Goal: Task Accomplishment & Management: Manage account settings

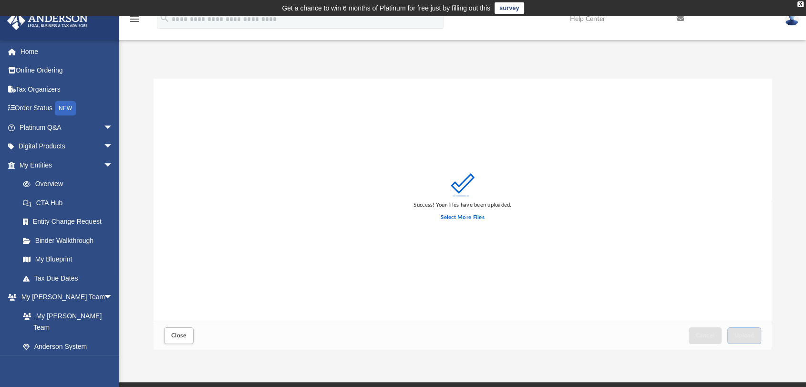
scroll to position [234, 610]
click at [175, 335] on span "Close" at bounding box center [178, 335] width 15 height 6
click at [180, 330] on button "Close" at bounding box center [179, 335] width 30 height 17
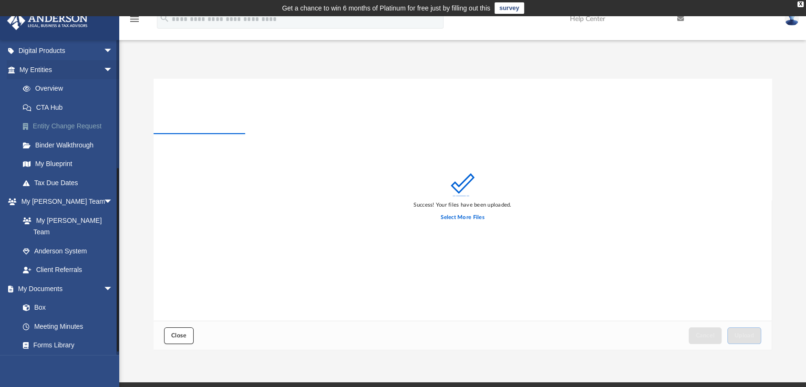
scroll to position [212, 0]
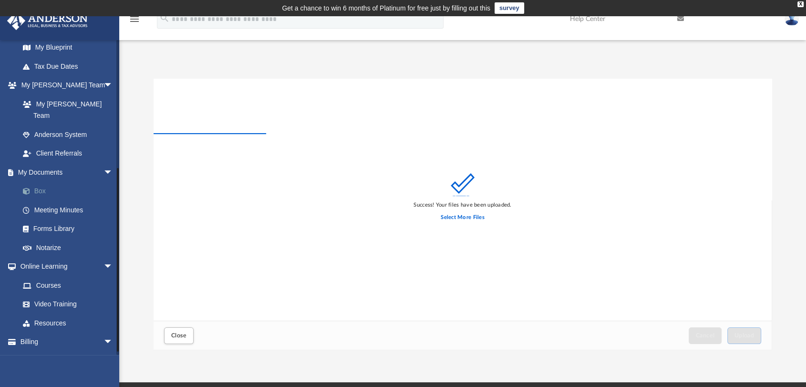
click at [41, 182] on link "Box" at bounding box center [70, 191] width 114 height 19
click at [38, 182] on link "Box" at bounding box center [70, 191] width 114 height 19
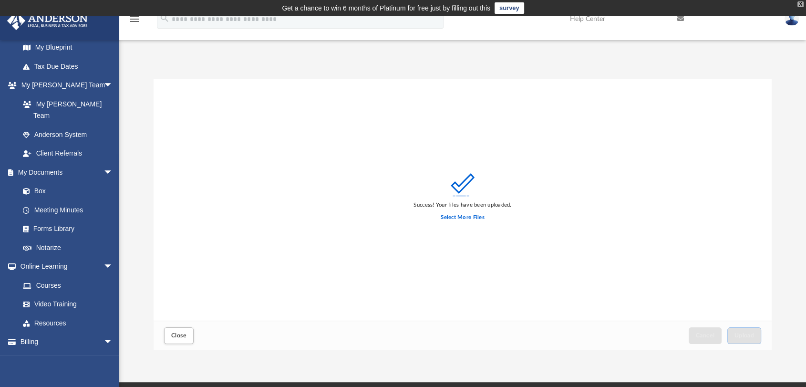
click at [797, 5] on div "X" at bounding box center [800, 4] width 6 height 6
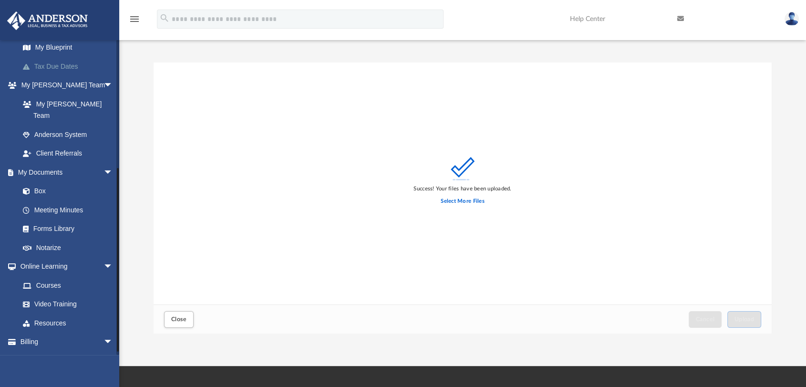
click at [55, 65] on link "Tax Due Dates" at bounding box center [70, 66] width 114 height 19
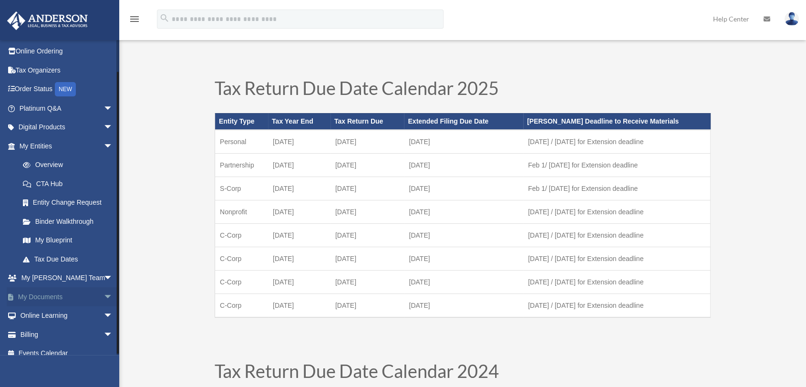
scroll to position [29, 0]
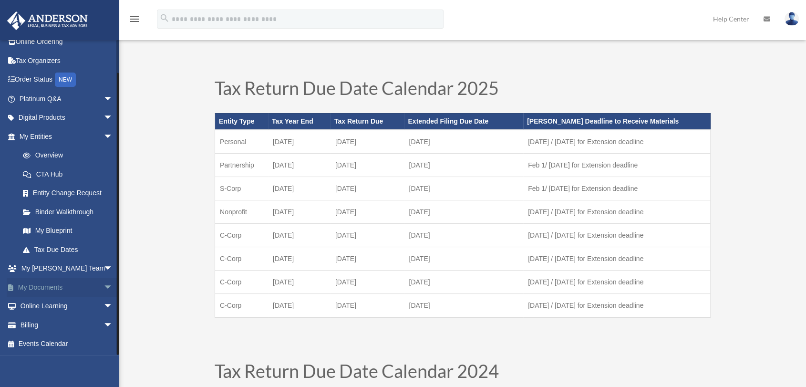
click at [103, 287] on span "arrow_drop_down" at bounding box center [112, 288] width 19 height 20
click at [41, 306] on link "Box" at bounding box center [70, 306] width 114 height 19
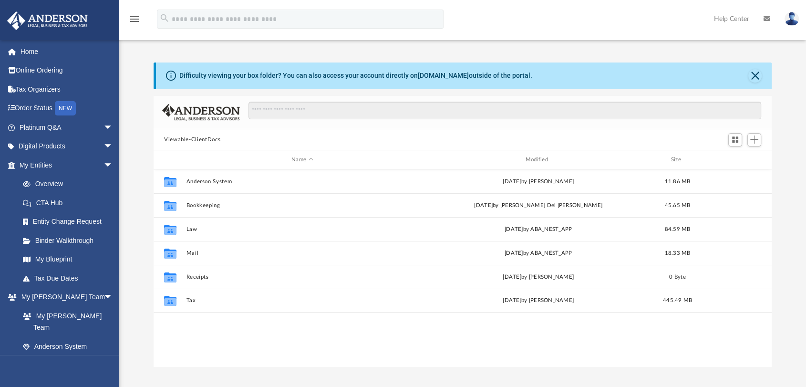
scroll to position [208, 610]
click at [758, 74] on button "Close" at bounding box center [754, 75] width 13 height 13
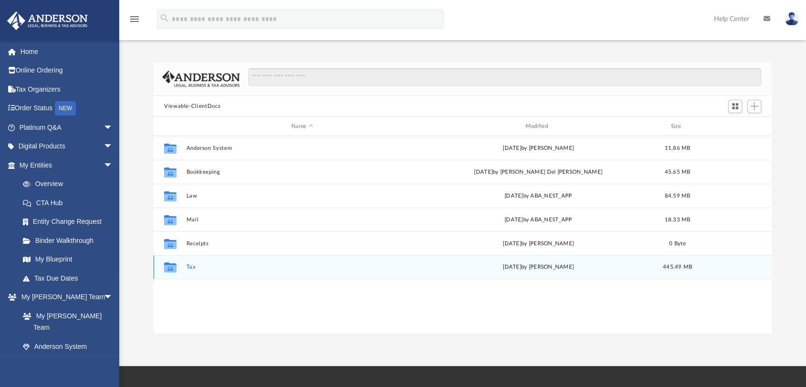
click at [186, 266] on button "Tax" at bounding box center [302, 267] width 232 height 6
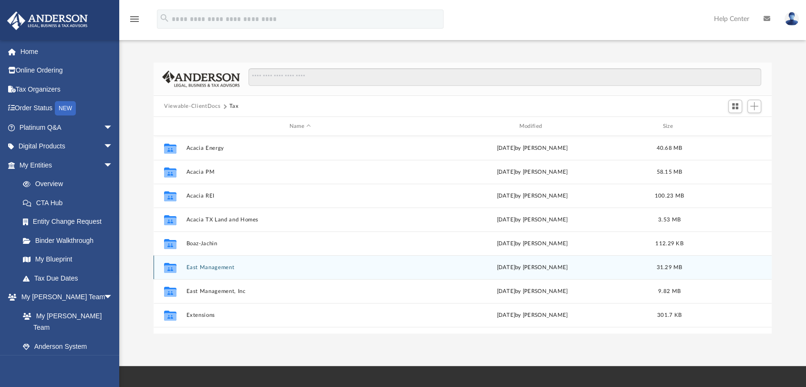
click at [204, 268] on button "East Management" at bounding box center [300, 267] width 228 height 6
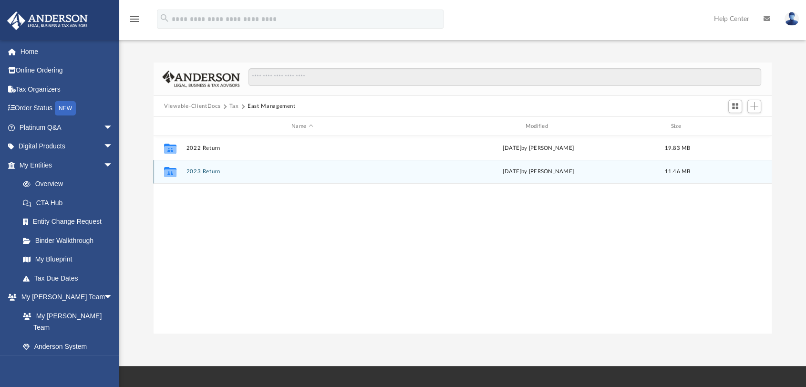
click at [203, 173] on button "2023 Return" at bounding box center [302, 172] width 232 height 6
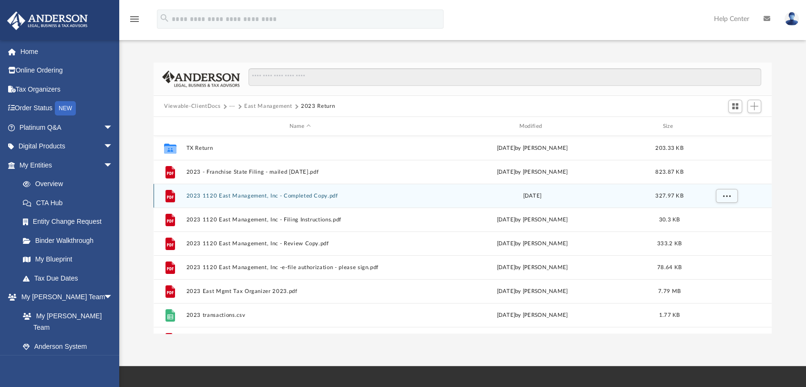
click at [319, 197] on button "2023 1120 East Management, Inc - Completed Copy.pdf" at bounding box center [300, 196] width 228 height 6
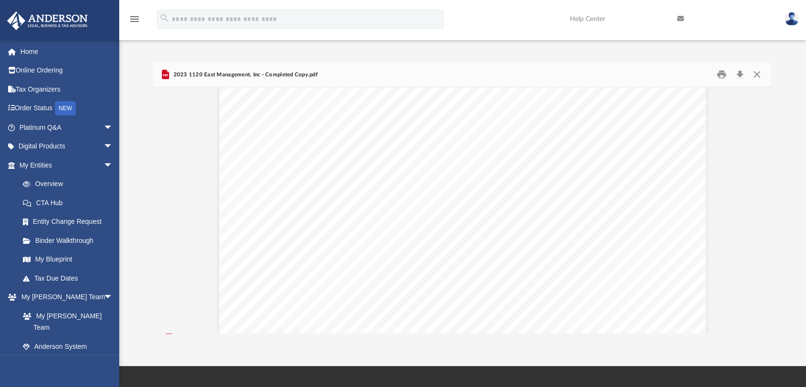
scroll to position [6165, 0]
click at [756, 73] on button "Close" at bounding box center [756, 74] width 17 height 15
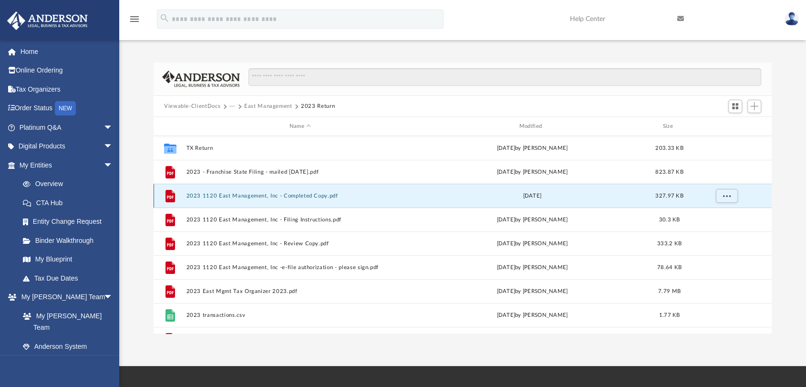
click at [276, 193] on button "2023 1120 East Management, Inc - Completed Copy.pdf" at bounding box center [300, 196] width 228 height 6
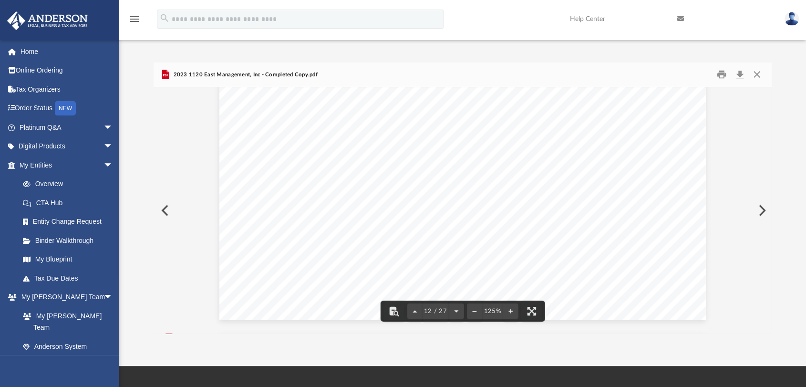
scroll to position [7330, 0]
click at [759, 73] on button "Close" at bounding box center [756, 74] width 17 height 15
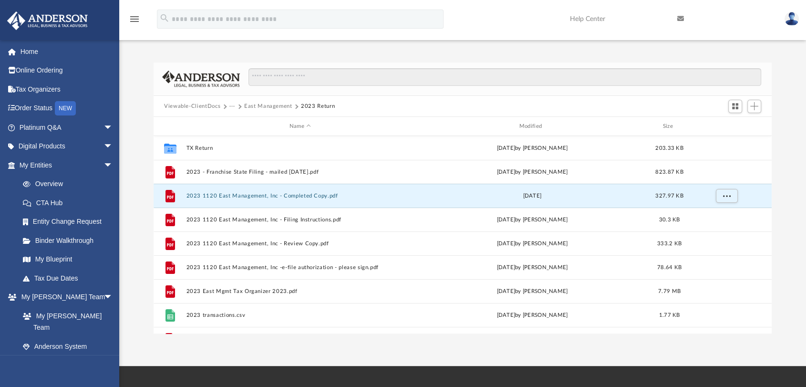
click at [271, 105] on button "East Management" at bounding box center [268, 106] width 48 height 9
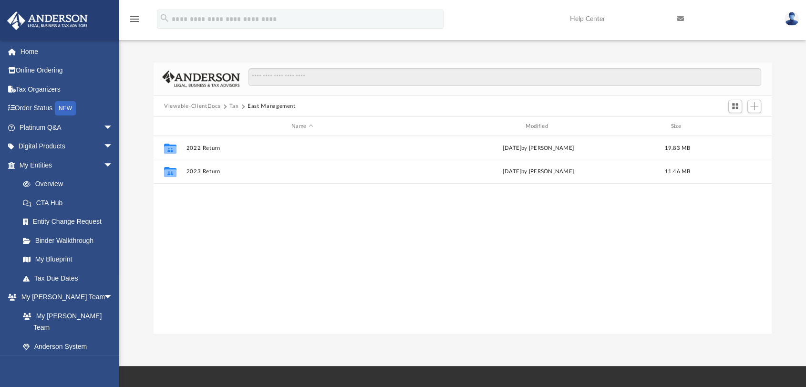
click at [235, 103] on button "Tax" at bounding box center [234, 106] width 10 height 9
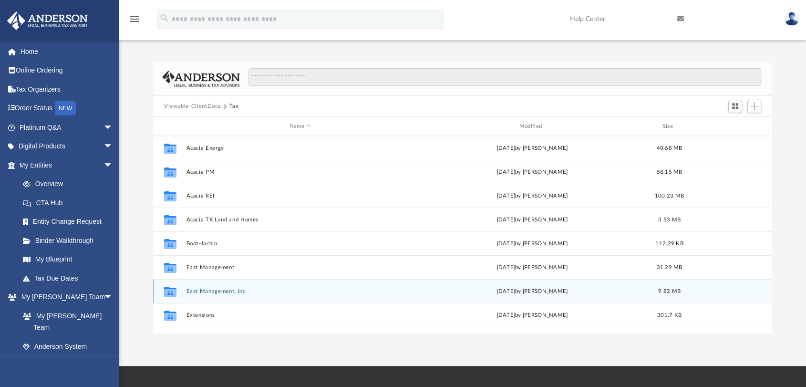
click at [217, 289] on button "East Management, Inc" at bounding box center [300, 291] width 228 height 6
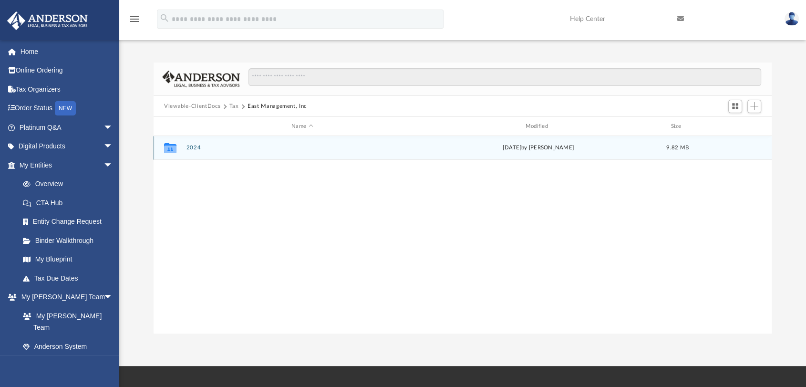
click at [194, 150] on button "2024" at bounding box center [302, 148] width 232 height 6
click at [195, 149] on button "Digital Tax Organizer" at bounding box center [302, 148] width 232 height 6
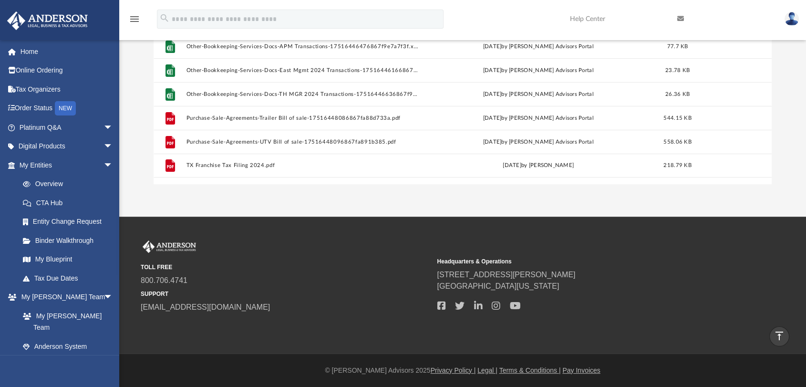
scroll to position [0, 0]
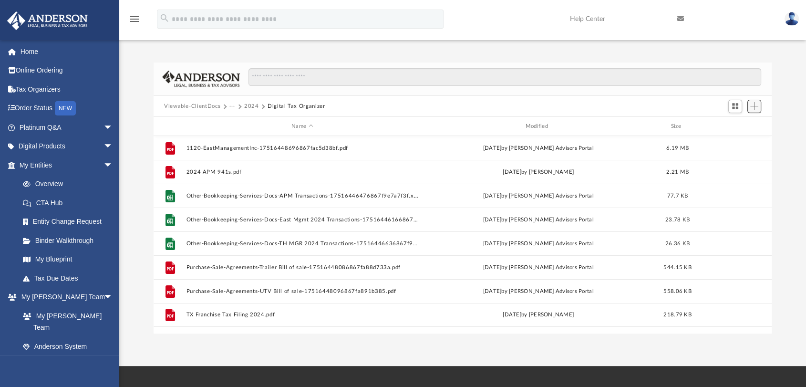
click at [757, 108] on span "Add" at bounding box center [754, 106] width 8 height 8
click at [743, 125] on li "Upload" at bounding box center [740, 125] width 31 height 10
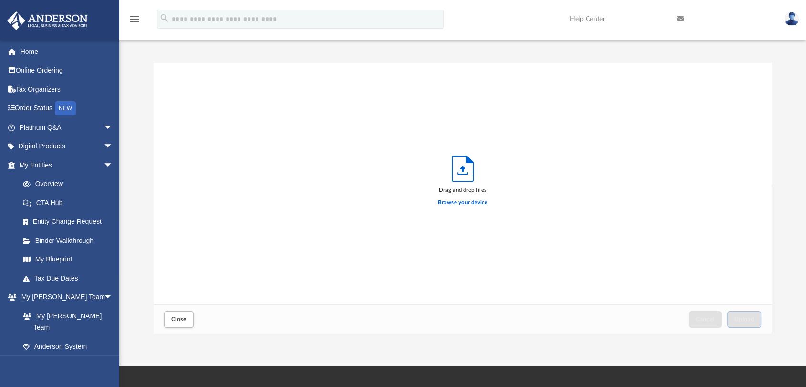
scroll to position [234, 610]
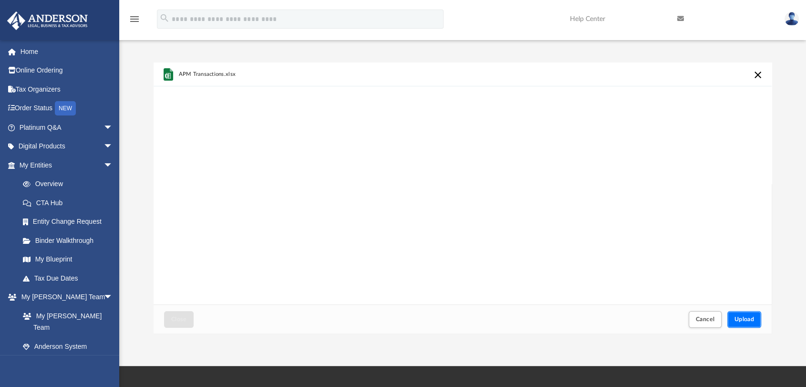
click at [752, 318] on span "Upload" at bounding box center [744, 319] width 20 height 6
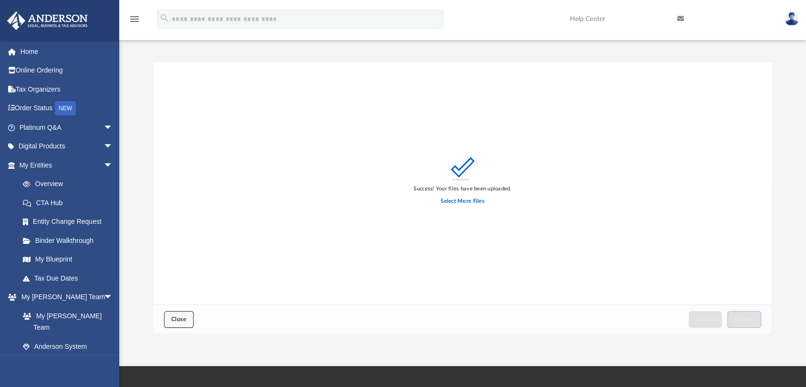
click at [178, 314] on button "Close" at bounding box center [179, 319] width 30 height 17
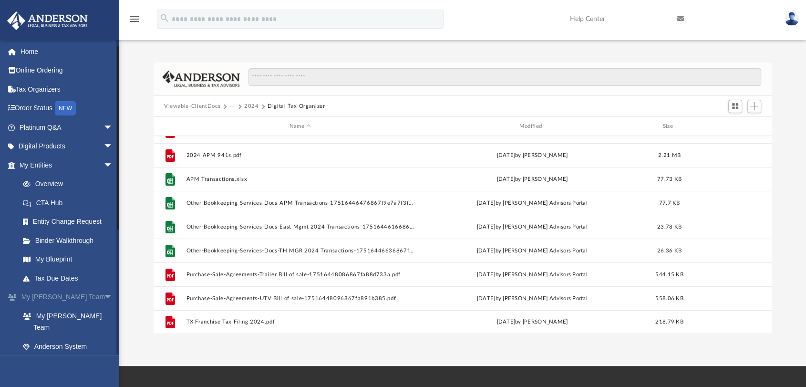
scroll to position [106, 0]
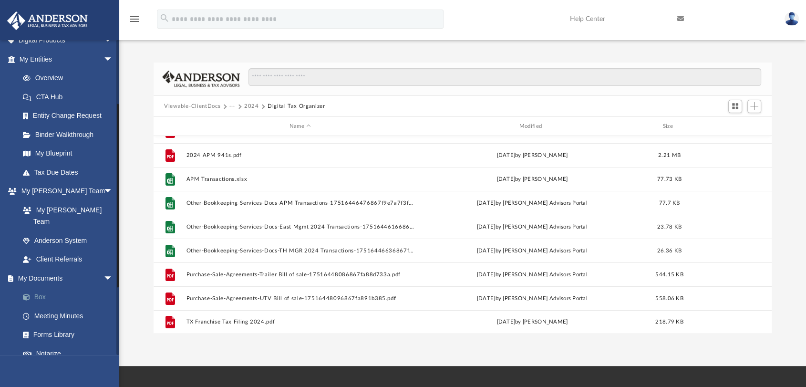
click at [44, 288] on link "Box" at bounding box center [70, 297] width 114 height 19
click at [250, 103] on button "2024" at bounding box center [251, 106] width 15 height 9
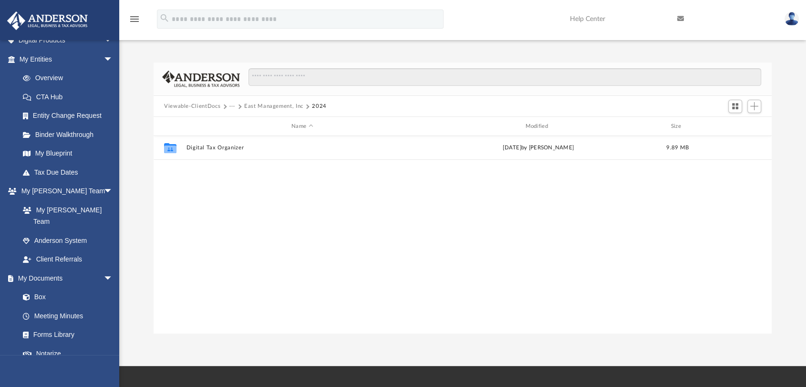
click at [259, 105] on button "East Management, Inc" at bounding box center [273, 106] width 59 height 9
click at [231, 106] on button "Tax" at bounding box center [234, 106] width 10 height 9
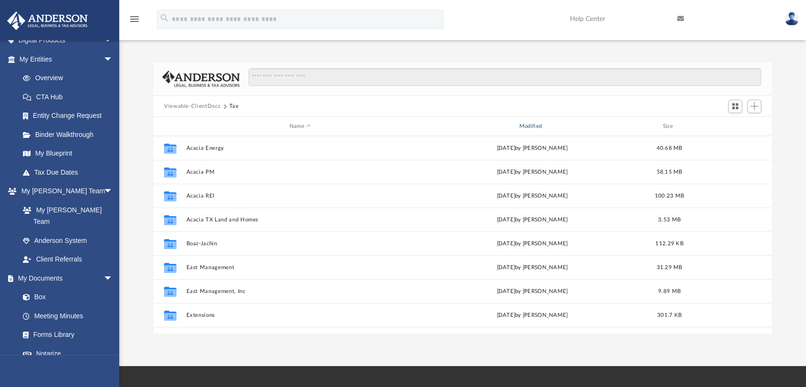
click at [525, 123] on div "Modified" at bounding box center [532, 126] width 228 height 9
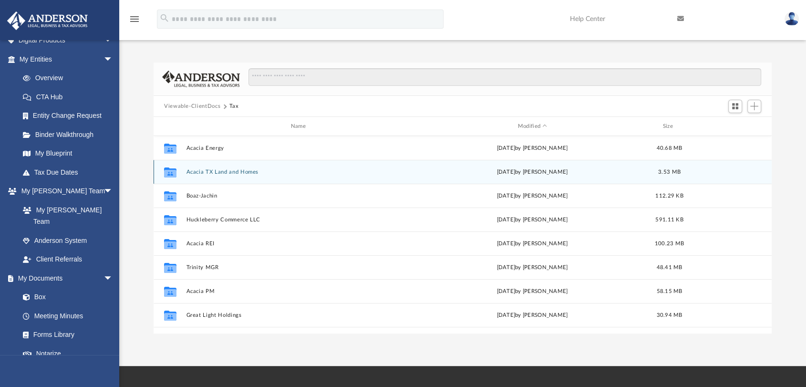
click at [209, 172] on button "Acacia TX Land and Homes" at bounding box center [300, 172] width 228 height 6
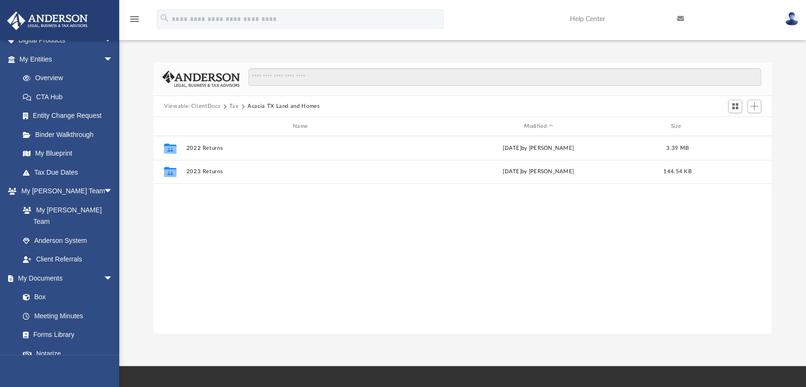
click at [232, 107] on button "Tax" at bounding box center [234, 106] width 10 height 9
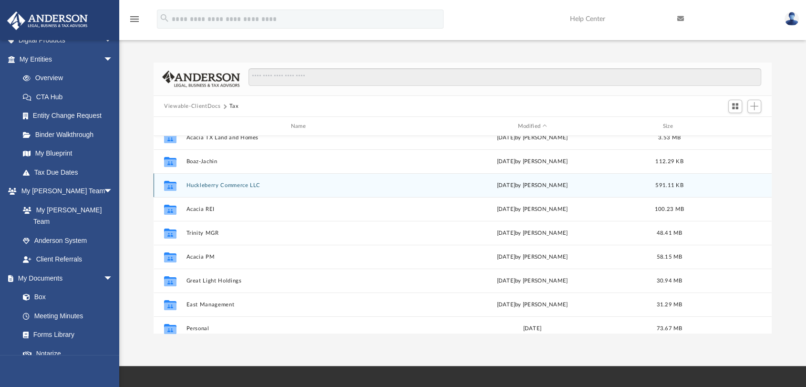
scroll to position [53, 0]
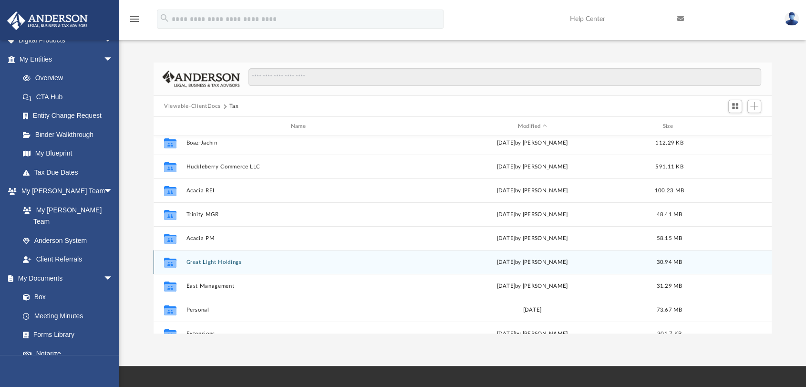
click at [220, 264] on button "Great Light Holdings" at bounding box center [300, 262] width 228 height 6
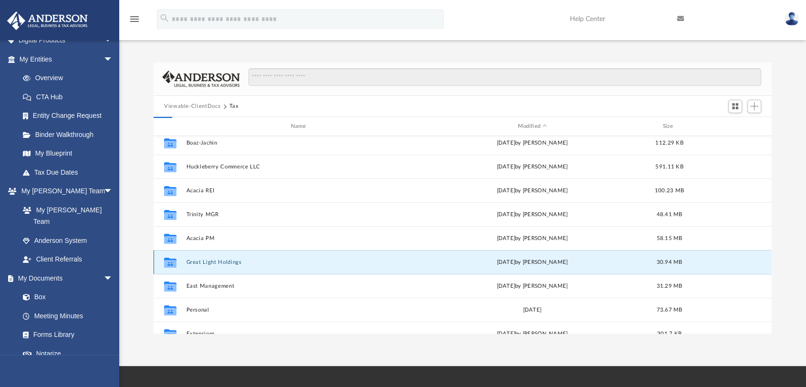
scroll to position [0, 0]
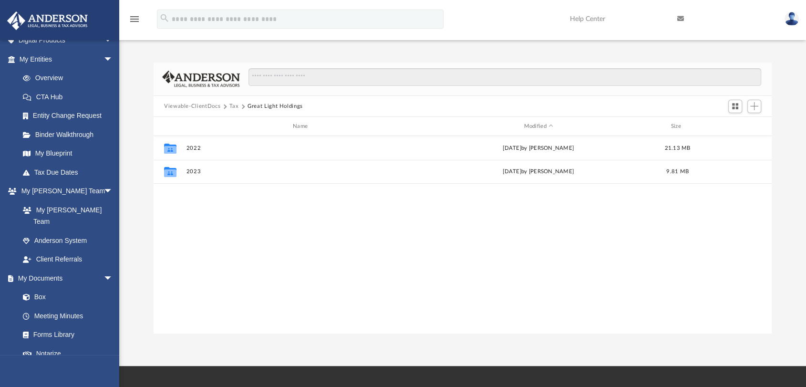
click at [231, 108] on button "Tax" at bounding box center [234, 106] width 10 height 9
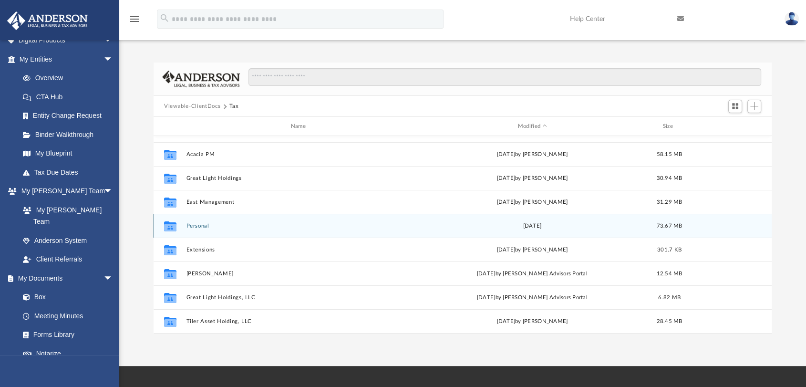
scroll to position [160, 0]
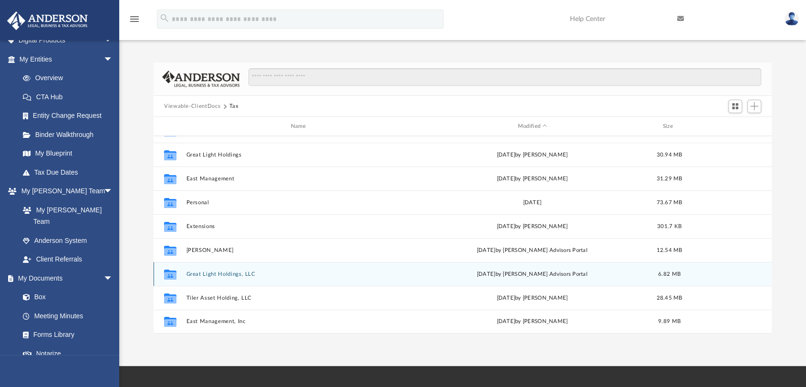
click at [215, 273] on button "Great Light Holdings, LLC" at bounding box center [300, 274] width 228 height 6
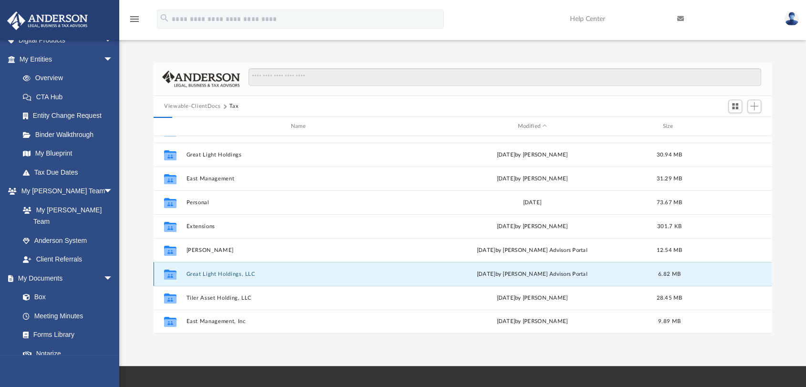
scroll to position [0, 0]
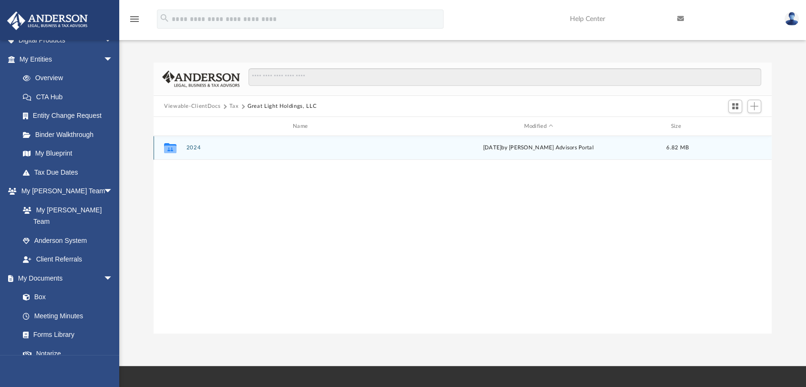
click at [194, 150] on button "2024" at bounding box center [302, 148] width 232 height 6
click at [194, 150] on button "Digital Tax Organizer" at bounding box center [302, 148] width 232 height 6
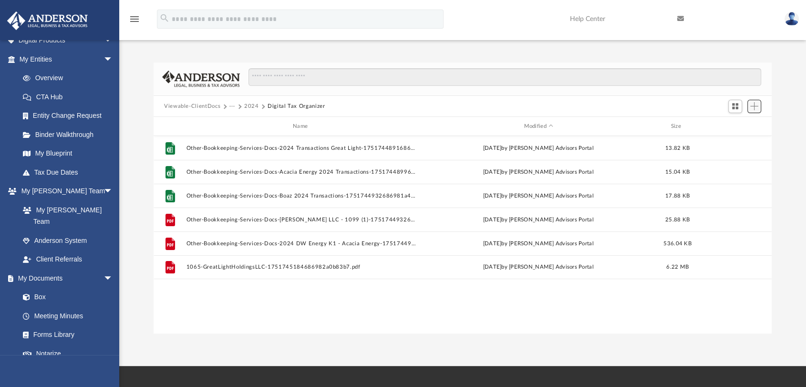
click at [757, 109] on span "Add" at bounding box center [754, 106] width 8 height 8
click at [742, 126] on li "Upload" at bounding box center [740, 125] width 31 height 10
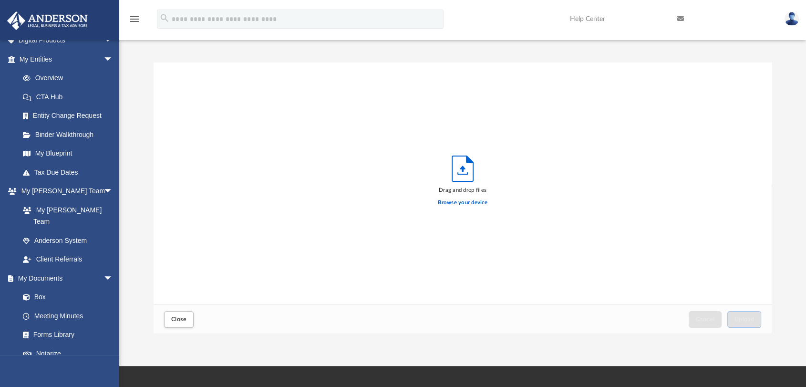
scroll to position [234, 610]
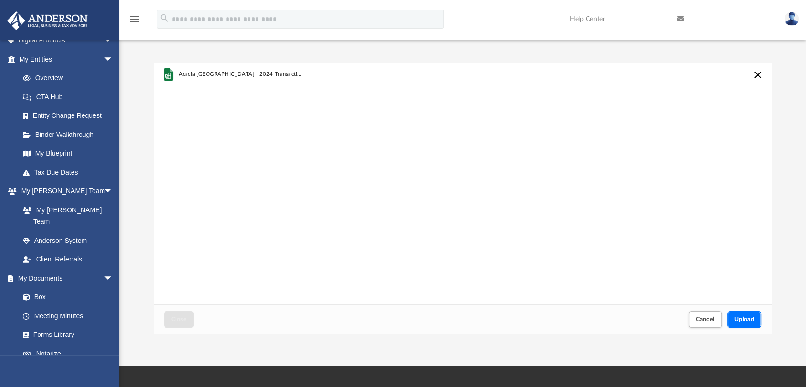
click at [740, 313] on button "Upload" at bounding box center [744, 319] width 34 height 17
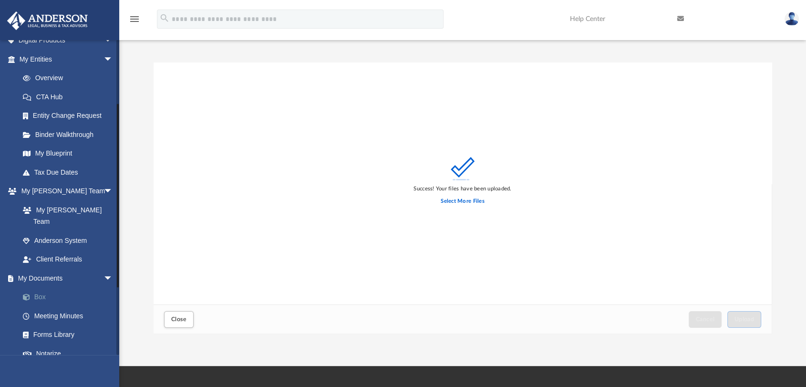
click at [46, 288] on link "Box" at bounding box center [70, 297] width 114 height 19
click at [50, 288] on link "Box" at bounding box center [70, 297] width 114 height 19
click at [183, 323] on button "Close" at bounding box center [179, 319] width 30 height 17
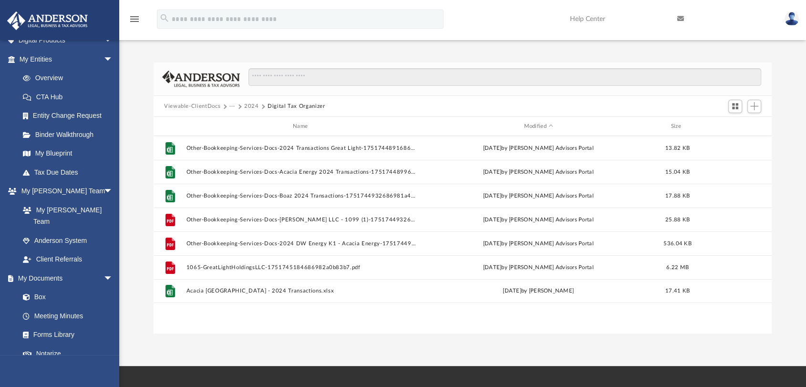
click at [232, 102] on button "···" at bounding box center [232, 106] width 6 height 9
click at [239, 122] on li "Tax" at bounding box center [267, 123] width 67 height 10
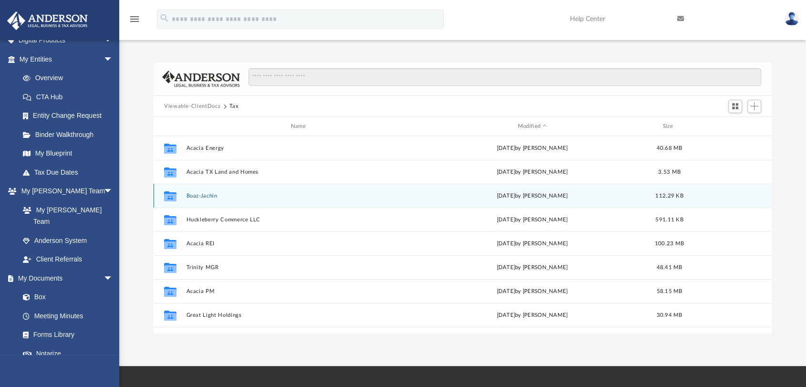
click at [196, 195] on button "Boaz-Jachin" at bounding box center [300, 196] width 228 height 6
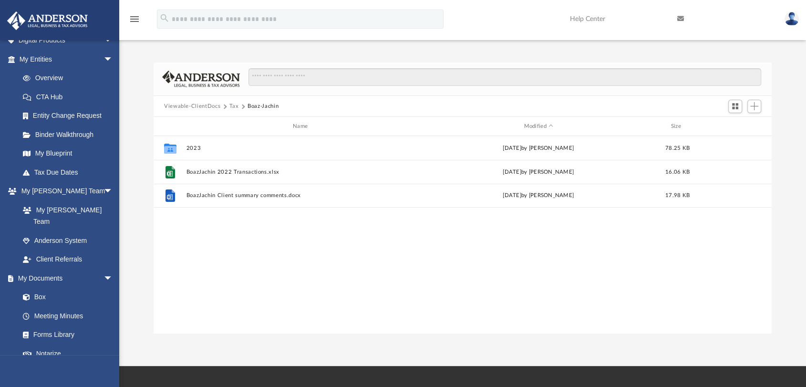
click at [231, 106] on button "Tax" at bounding box center [234, 106] width 10 height 9
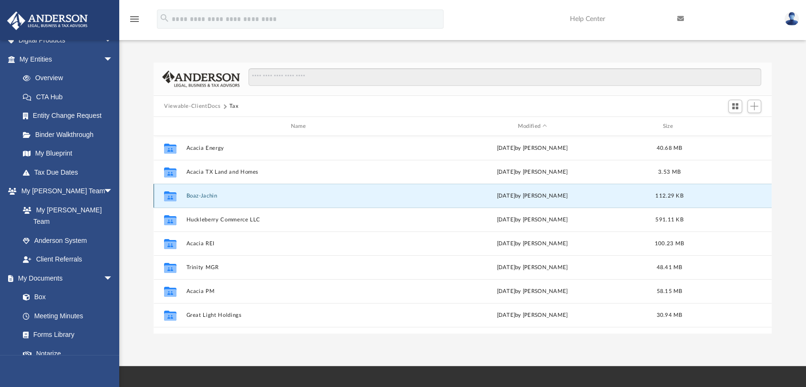
click at [194, 193] on button "Boaz-Jachin" at bounding box center [300, 196] width 228 height 6
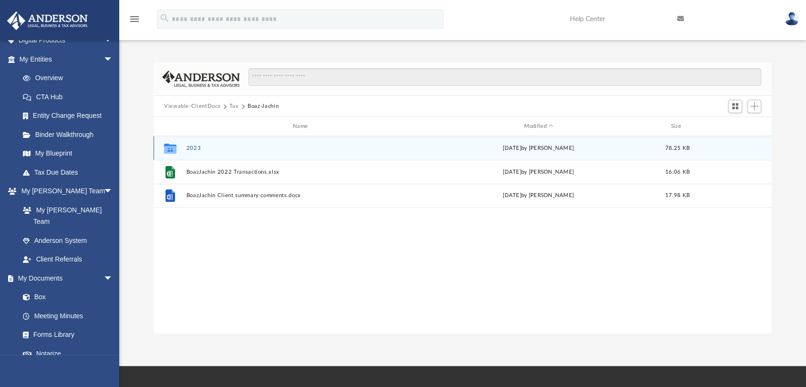
click at [189, 147] on button "2023" at bounding box center [302, 148] width 232 height 6
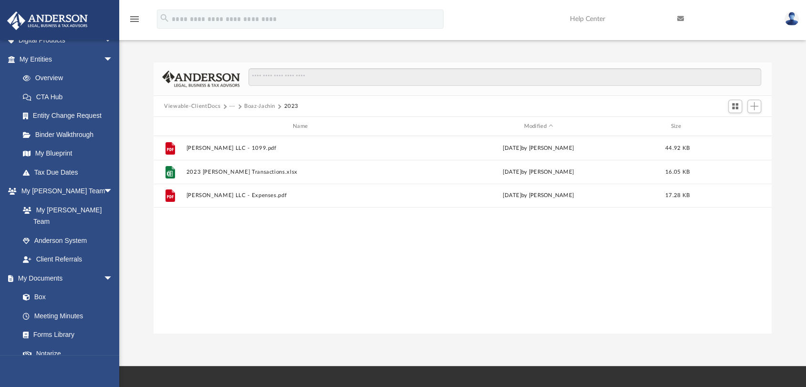
click at [265, 103] on button "Boaz-Jachin" at bounding box center [259, 106] width 31 height 9
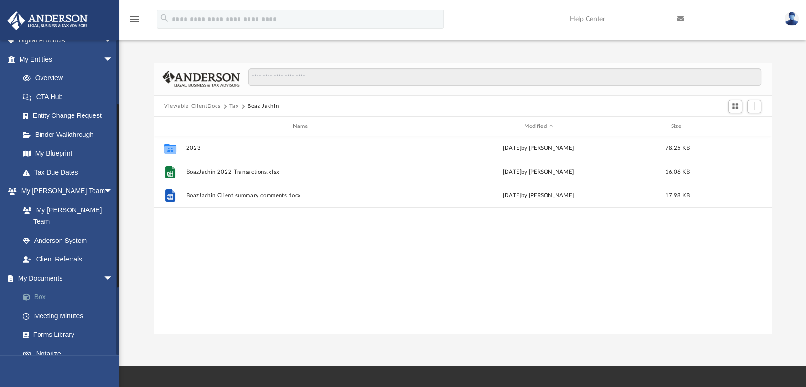
click at [39, 288] on link "Box" at bounding box center [70, 297] width 114 height 19
click at [198, 102] on button "Viewable-ClientDocs" at bounding box center [192, 106] width 56 height 9
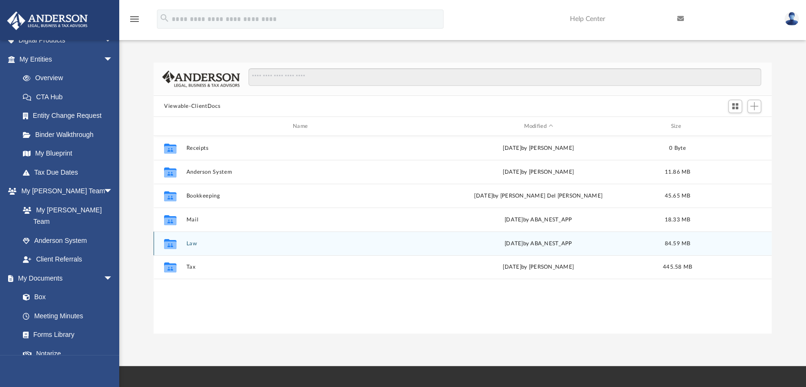
click at [191, 241] on button "Law" at bounding box center [302, 243] width 232 height 6
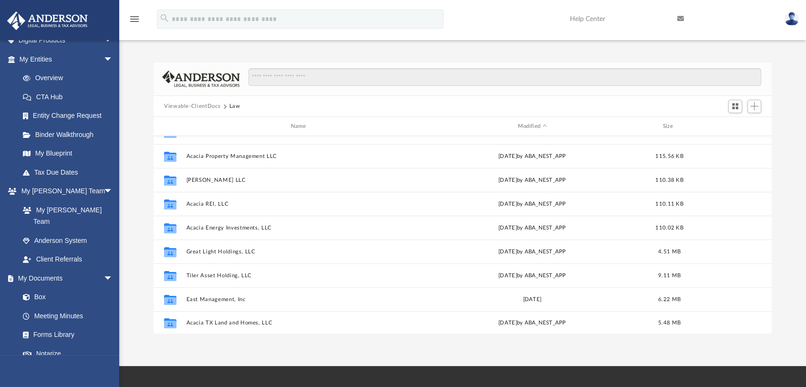
scroll to position [160, 0]
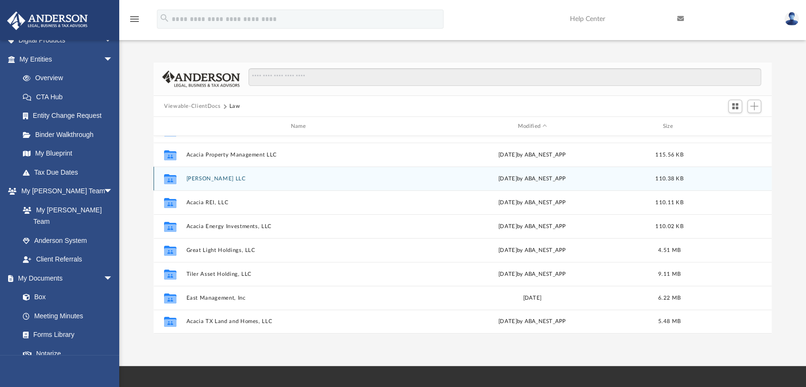
click at [194, 180] on button "[PERSON_NAME] LLC" at bounding box center [300, 178] width 228 height 6
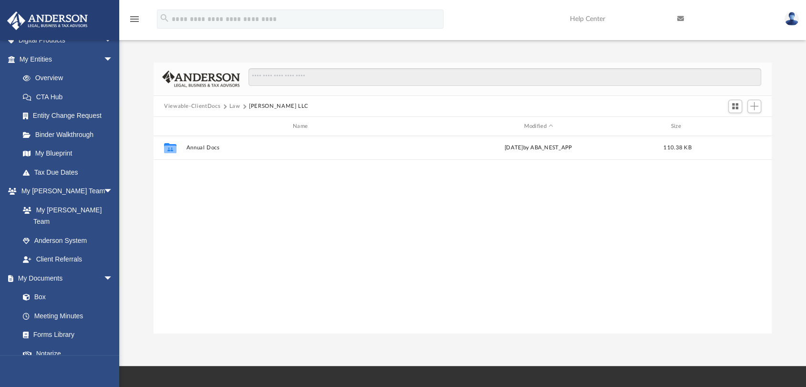
scroll to position [0, 0]
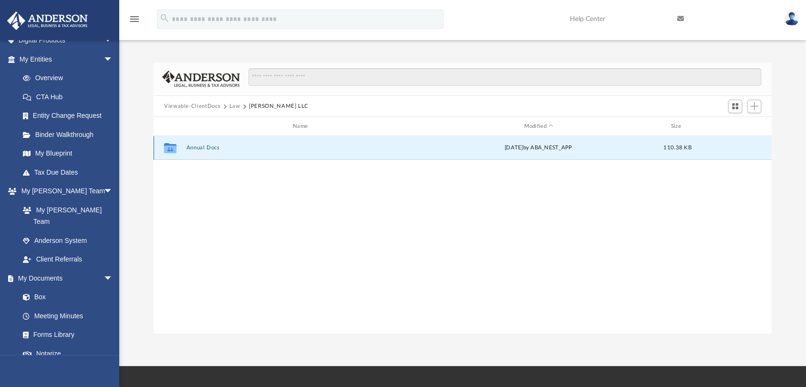
click at [201, 145] on button "Annual Docs" at bounding box center [302, 148] width 232 height 6
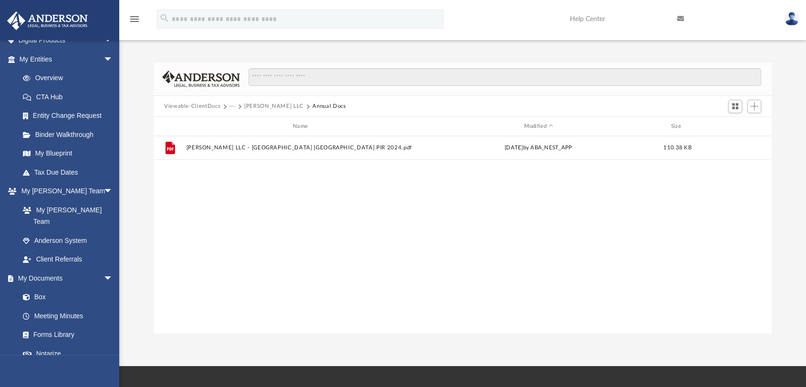
click at [249, 106] on button "[PERSON_NAME] LLC" at bounding box center [274, 106] width 60 height 9
click at [237, 106] on button "Law" at bounding box center [234, 106] width 11 height 9
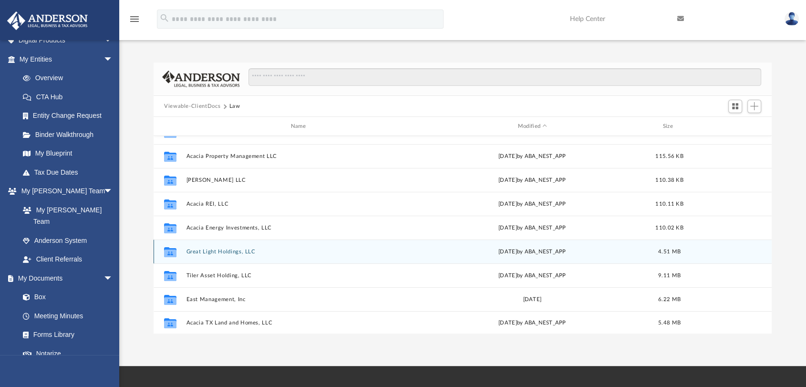
scroll to position [160, 0]
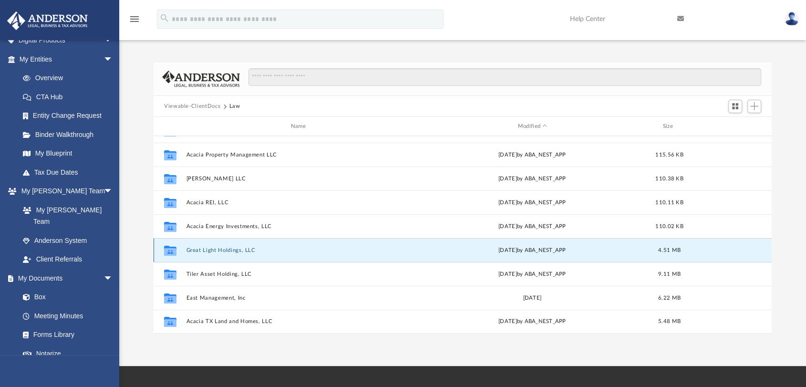
click at [221, 249] on button "Great Light Holdings, LLC" at bounding box center [300, 250] width 228 height 6
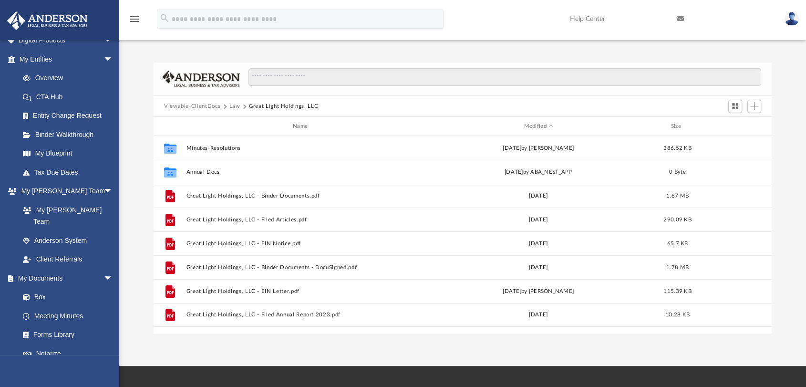
scroll to position [0, 0]
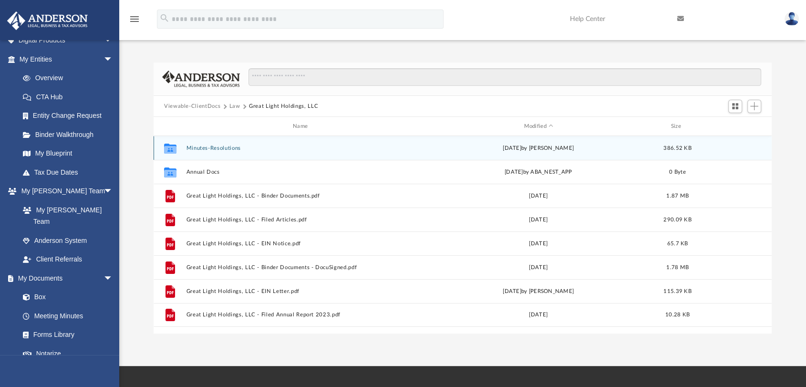
click at [214, 147] on button "Minutes-Resolutions" at bounding box center [302, 148] width 232 height 6
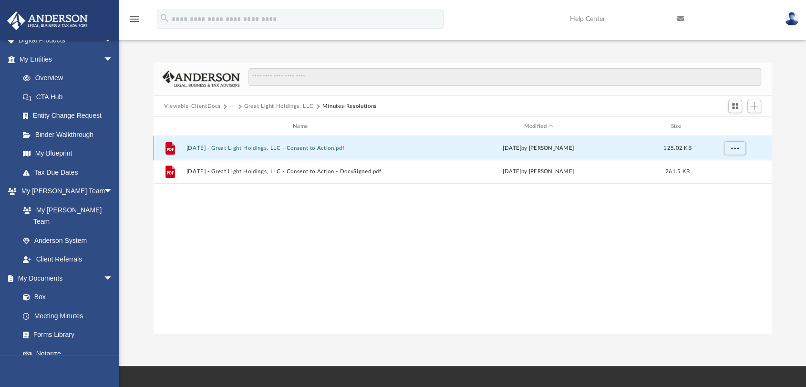
click at [215, 146] on button "[DATE] - Great Light Holdings, LLC - Consent to Action.pdf" at bounding box center [302, 148] width 232 height 6
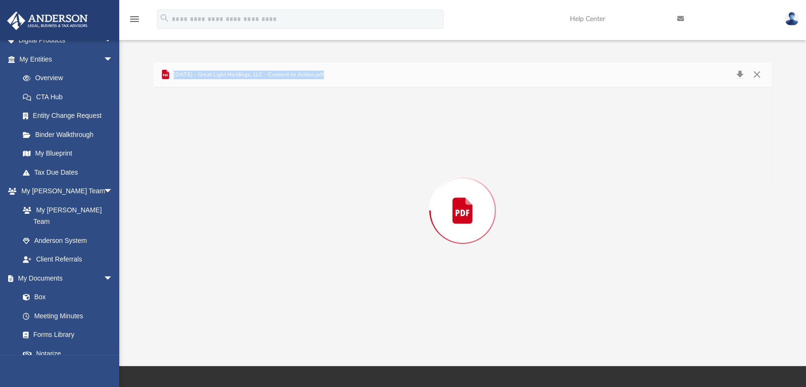
click at [215, 146] on div "Preview" at bounding box center [463, 210] width 618 height 246
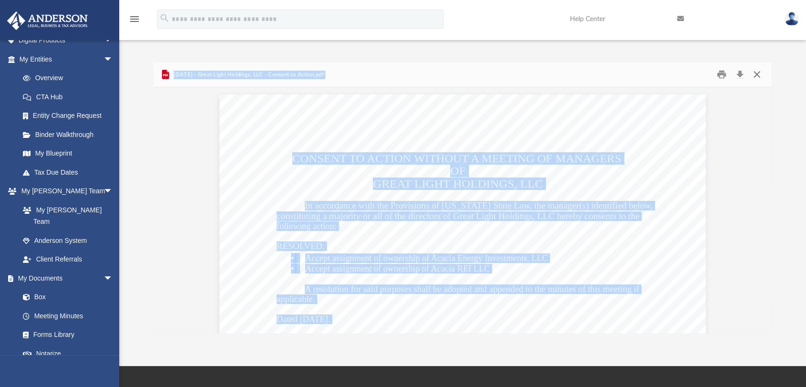
click at [757, 74] on button "Close" at bounding box center [756, 74] width 17 height 15
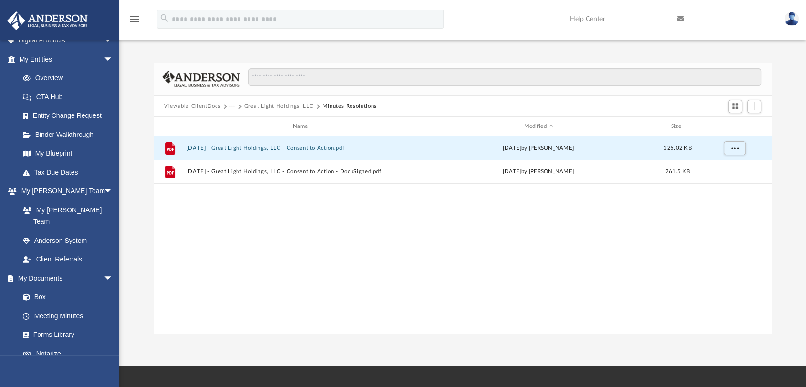
click at [195, 106] on button "Viewable-ClientDocs" at bounding box center [192, 106] width 56 height 9
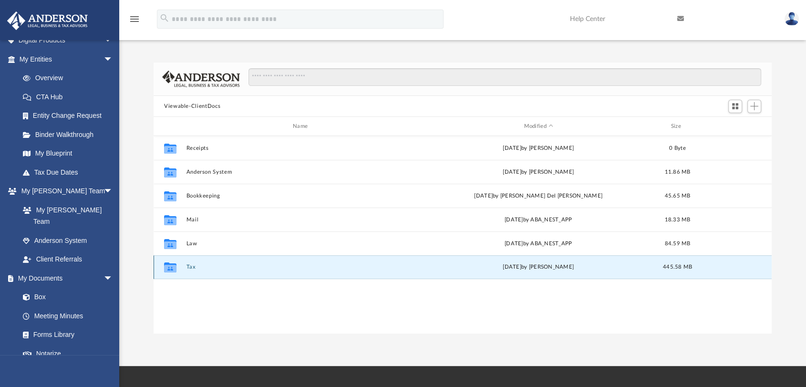
click at [188, 264] on button "Tax" at bounding box center [302, 267] width 232 height 6
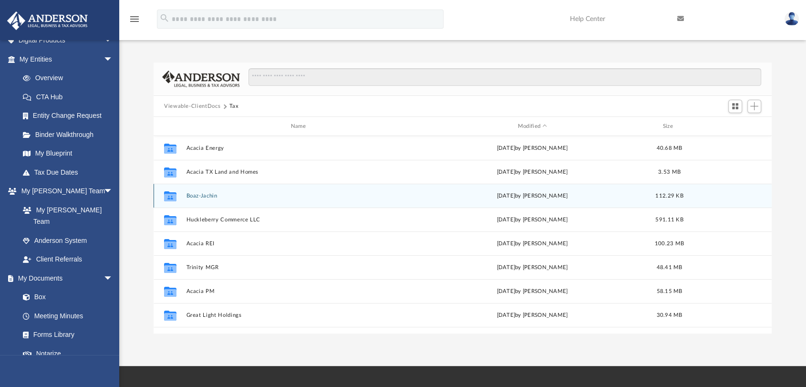
click at [198, 195] on button "Boaz-Jachin" at bounding box center [300, 196] width 228 height 6
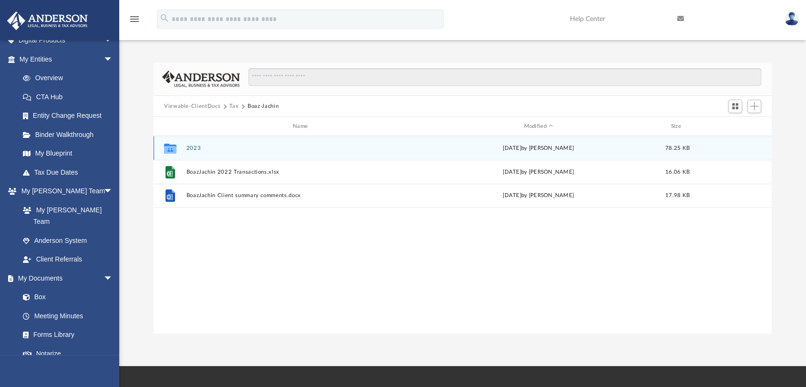
click at [191, 146] on button "2023" at bounding box center [302, 148] width 232 height 6
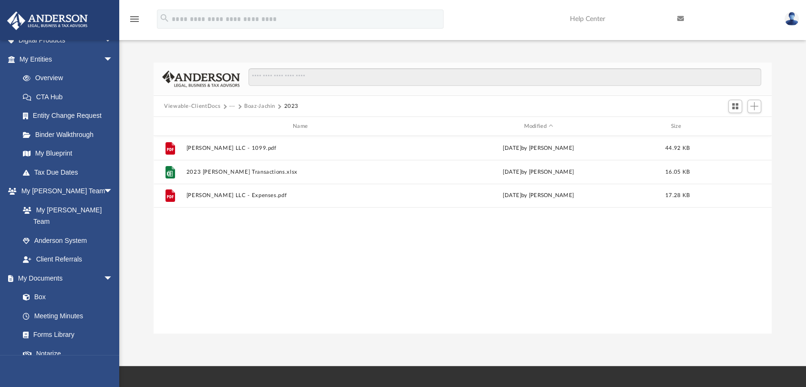
click at [257, 105] on button "Boaz-Jachin" at bounding box center [259, 106] width 31 height 9
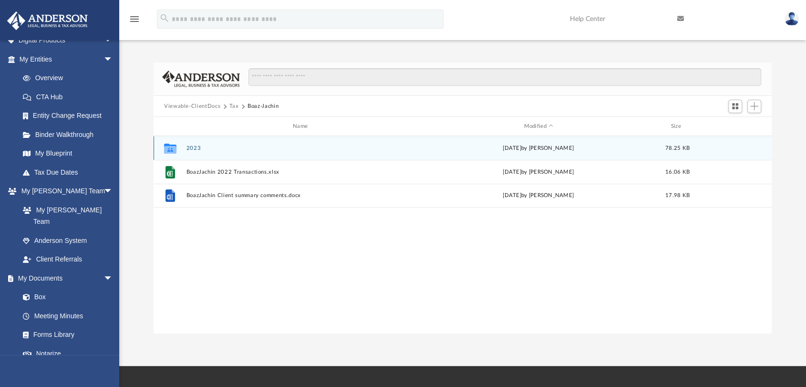
click at [188, 147] on button "2023" at bounding box center [302, 148] width 232 height 6
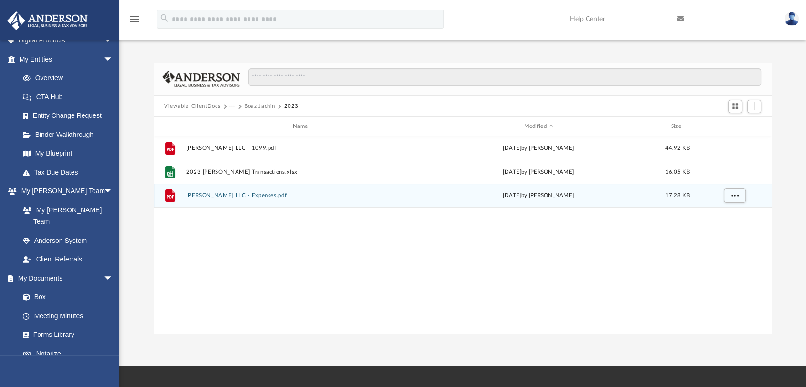
click at [208, 196] on button "[PERSON_NAME] LLC - Expenses.pdf" at bounding box center [302, 196] width 232 height 6
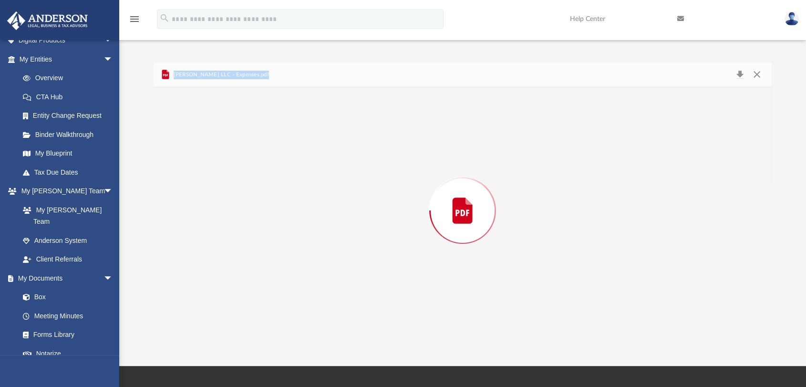
click at [208, 196] on div "Preview" at bounding box center [463, 210] width 618 height 246
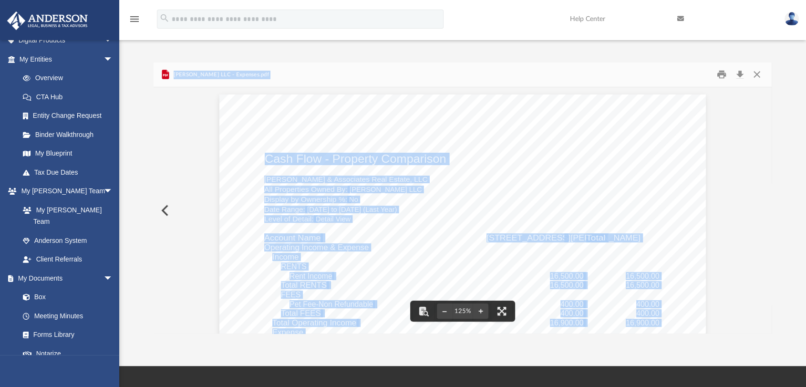
click at [164, 212] on button "Preview" at bounding box center [164, 210] width 21 height 27
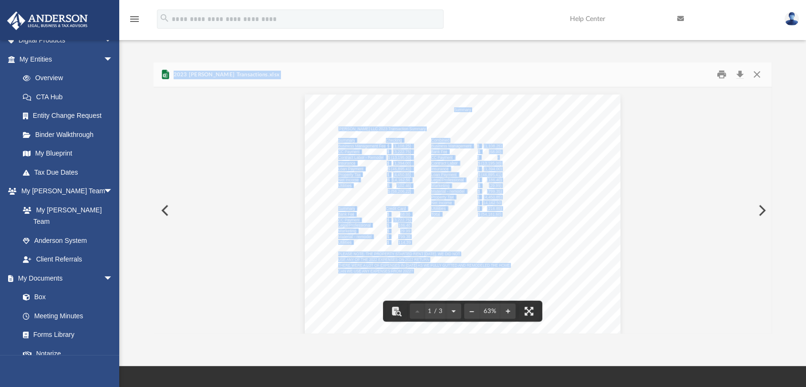
click at [169, 207] on button "Preview" at bounding box center [164, 210] width 21 height 27
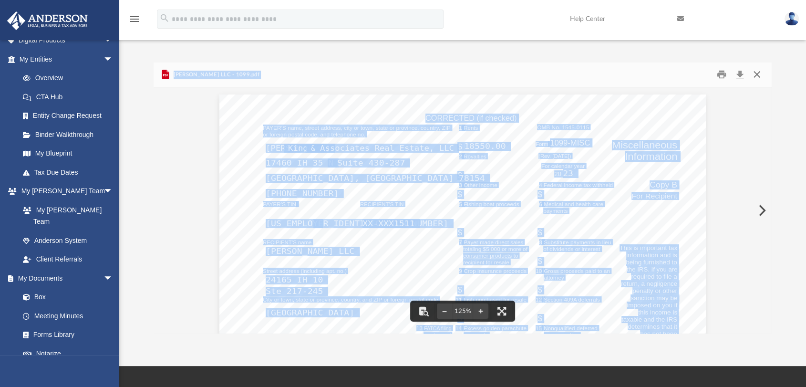
click at [763, 77] on button "Close" at bounding box center [756, 74] width 17 height 15
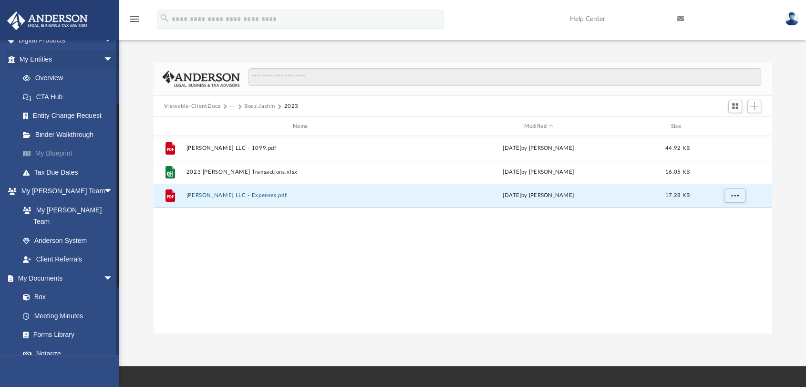
click at [49, 155] on link "My Blueprint" at bounding box center [70, 153] width 114 height 19
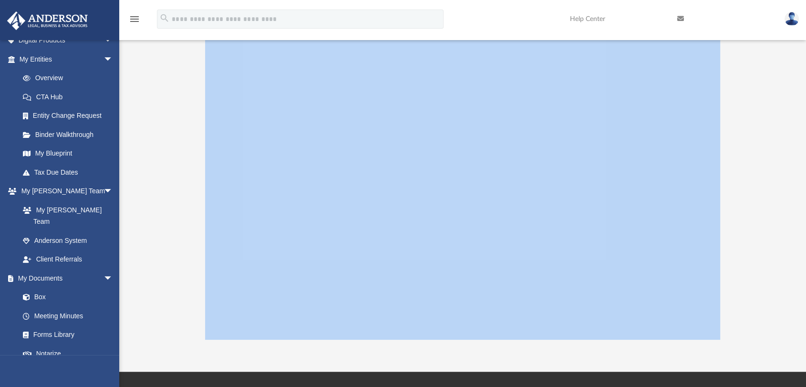
scroll to position [106, 0]
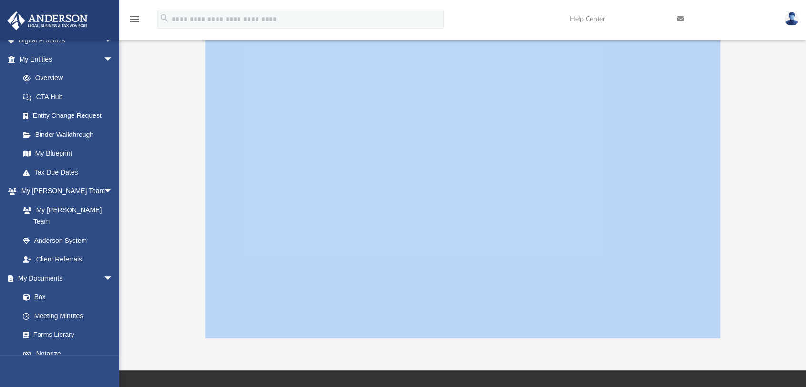
click at [758, 223] on div at bounding box center [463, 147] width 618 height 381
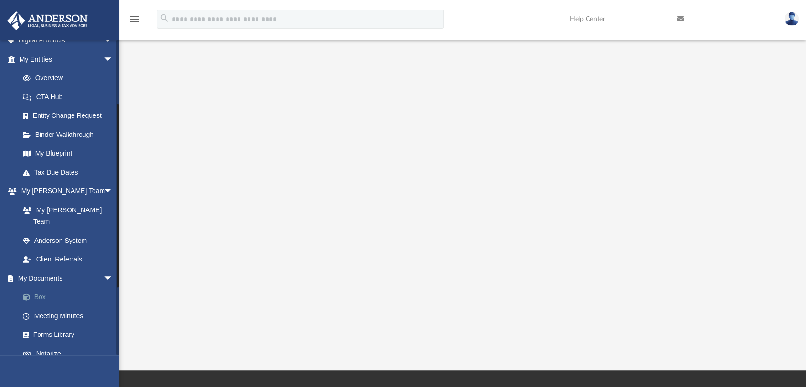
click at [41, 288] on link "Box" at bounding box center [70, 297] width 114 height 19
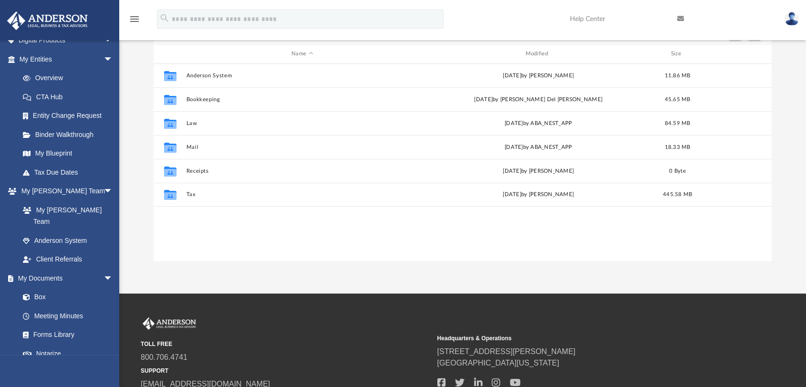
scroll to position [208, 610]
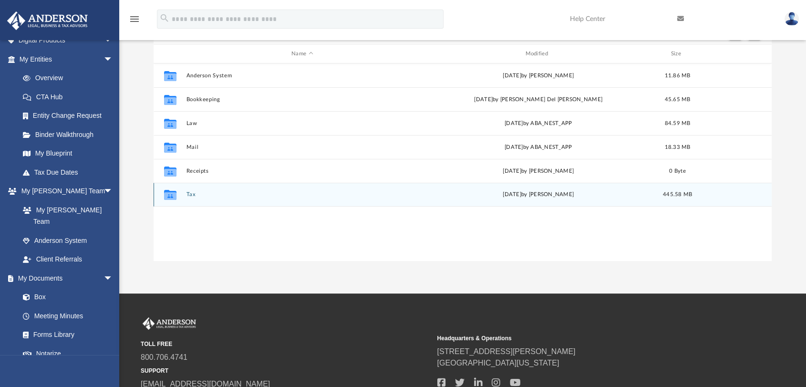
click at [192, 193] on button "Tax" at bounding box center [302, 195] width 232 height 6
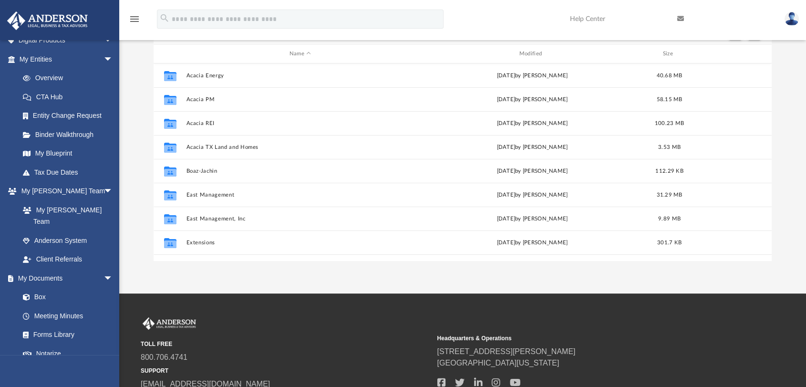
scroll to position [160, 0]
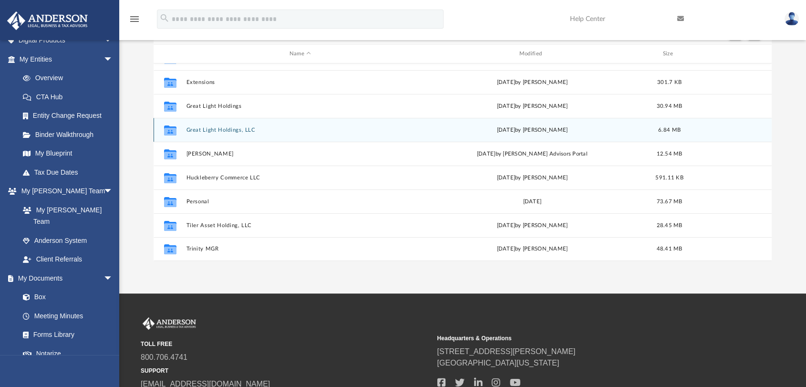
click at [208, 127] on button "Great Light Holdings, LLC" at bounding box center [300, 130] width 228 height 6
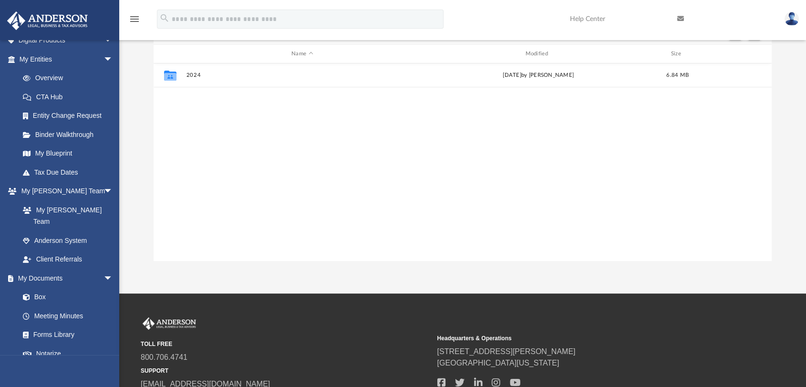
scroll to position [0, 0]
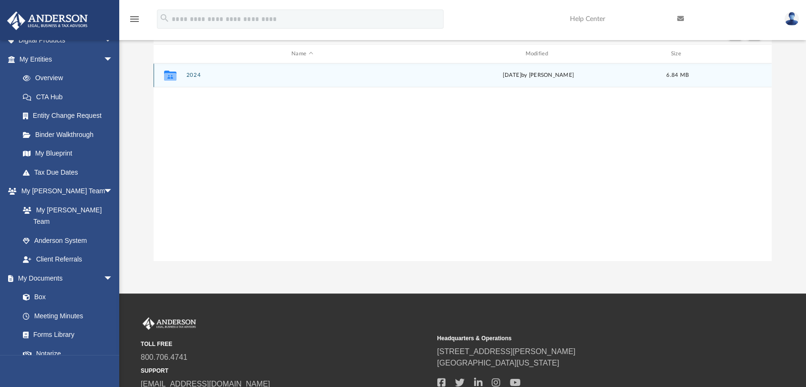
click at [196, 73] on button "2024" at bounding box center [302, 75] width 232 height 6
click at [196, 73] on button "Digital Tax Organizer" at bounding box center [302, 75] width 232 height 6
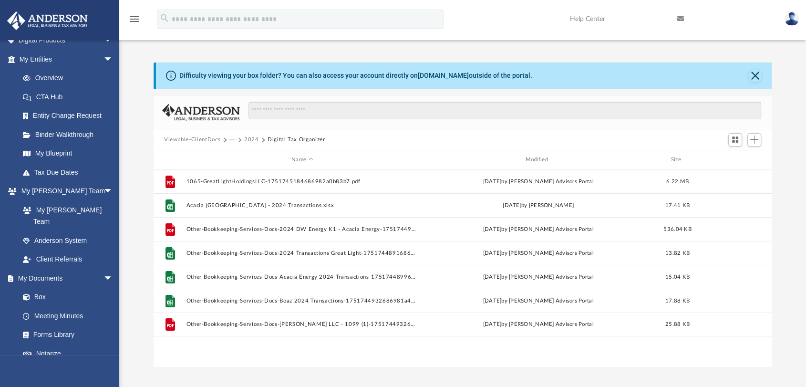
click at [254, 138] on button "2024" at bounding box center [251, 139] width 15 height 9
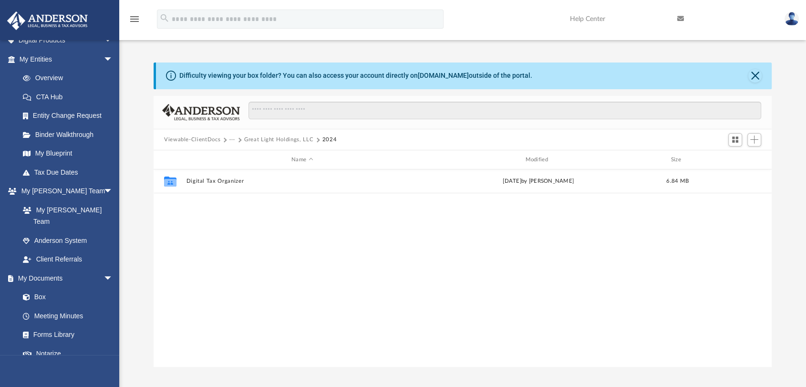
click at [232, 136] on button "···" at bounding box center [232, 139] width 6 height 9
click at [236, 154] on li "Tax" at bounding box center [238, 156] width 9 height 10
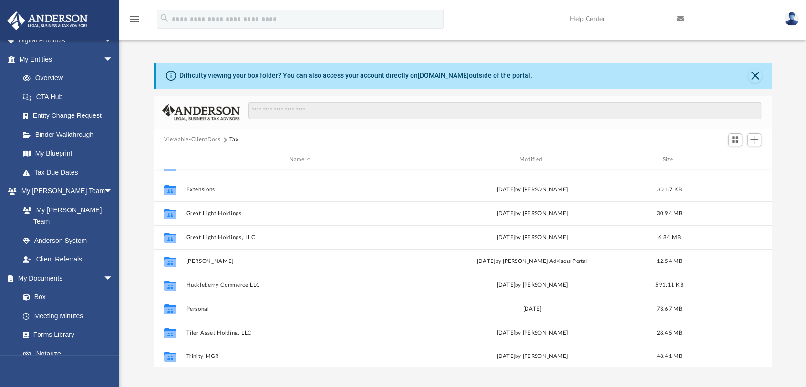
scroll to position [160, 0]
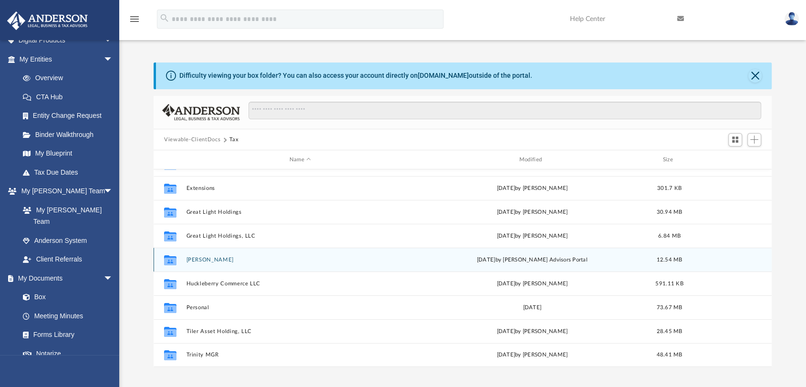
click at [205, 259] on button "[PERSON_NAME]" at bounding box center [300, 260] width 228 height 6
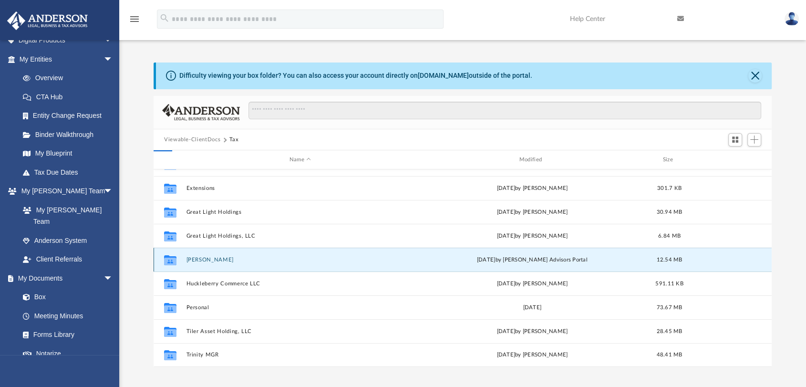
scroll to position [0, 0]
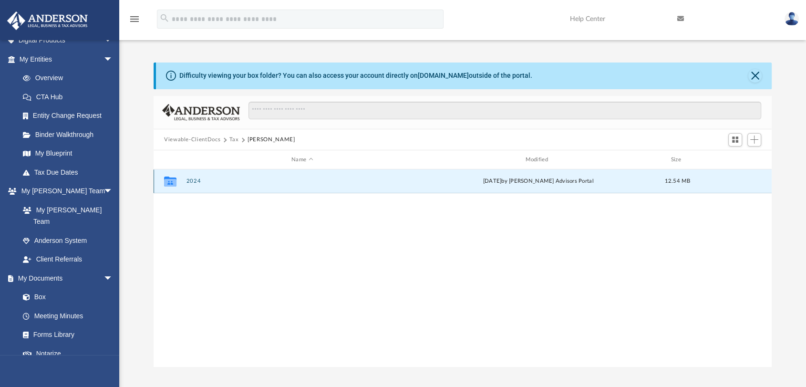
click at [188, 181] on button "2024" at bounding box center [302, 181] width 232 height 6
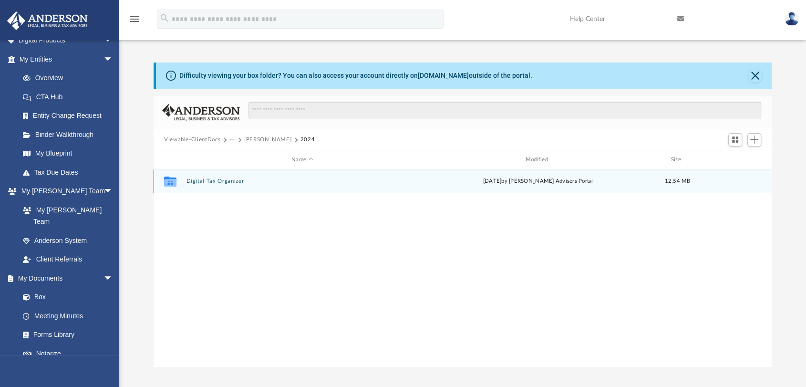
click at [188, 181] on button "Digital Tax Organizer" at bounding box center [302, 181] width 232 height 6
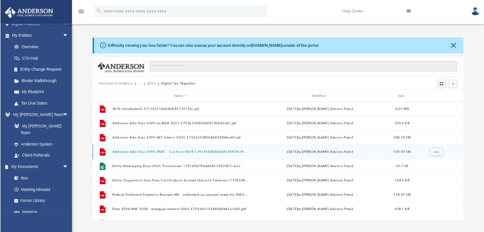
scroll to position [53, 0]
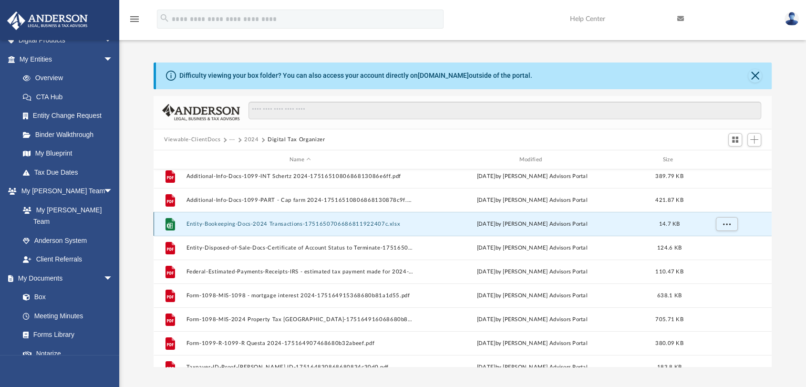
click at [258, 221] on button "Entity-Bookeeping-Docs-2024 Transactions-1751650706686811922407c.xlsx" at bounding box center [300, 224] width 228 height 6
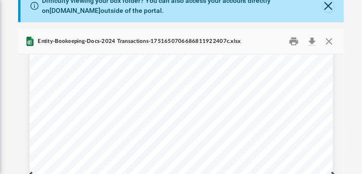
scroll to position [24, 0]
click at [332, 12] on button "Close" at bounding box center [329, 5] width 10 height 13
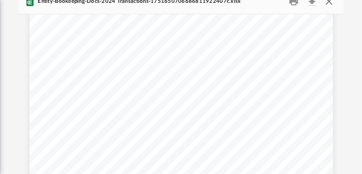
click at [330, 9] on button "Close" at bounding box center [329, 1] width 17 height 15
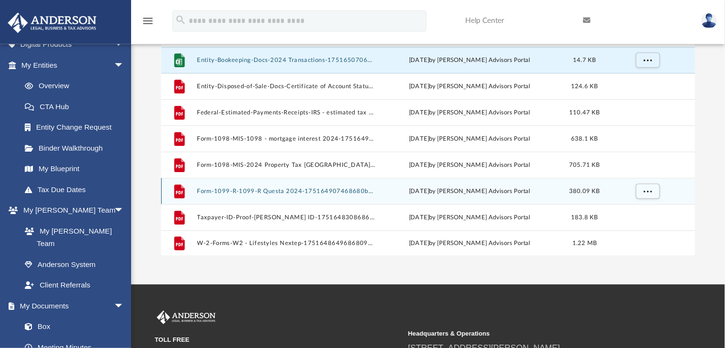
scroll to position [0, 0]
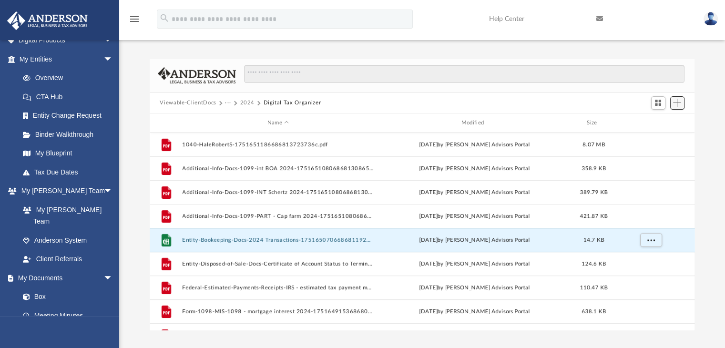
click at [683, 103] on button "Add" at bounding box center [677, 102] width 14 height 13
click at [665, 124] on li "Upload" at bounding box center [664, 122] width 31 height 10
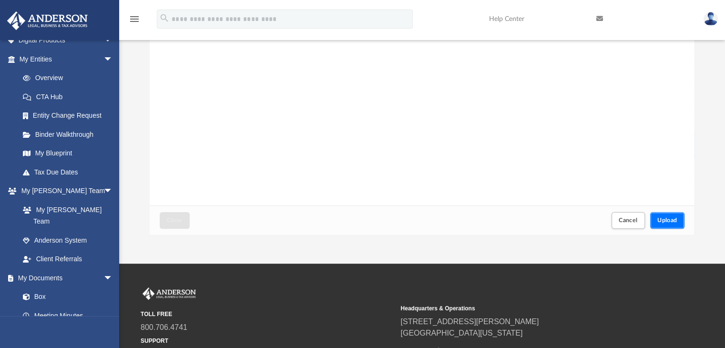
click at [669, 216] on button "Upload" at bounding box center [667, 220] width 34 height 17
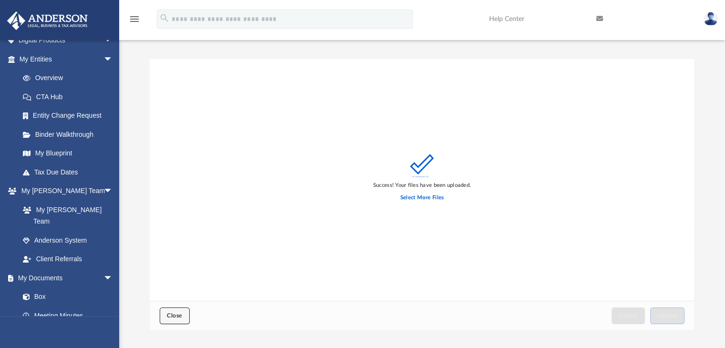
click at [175, 319] on button "Close" at bounding box center [175, 316] width 30 height 17
